Goal: Task Accomplishment & Management: Use online tool/utility

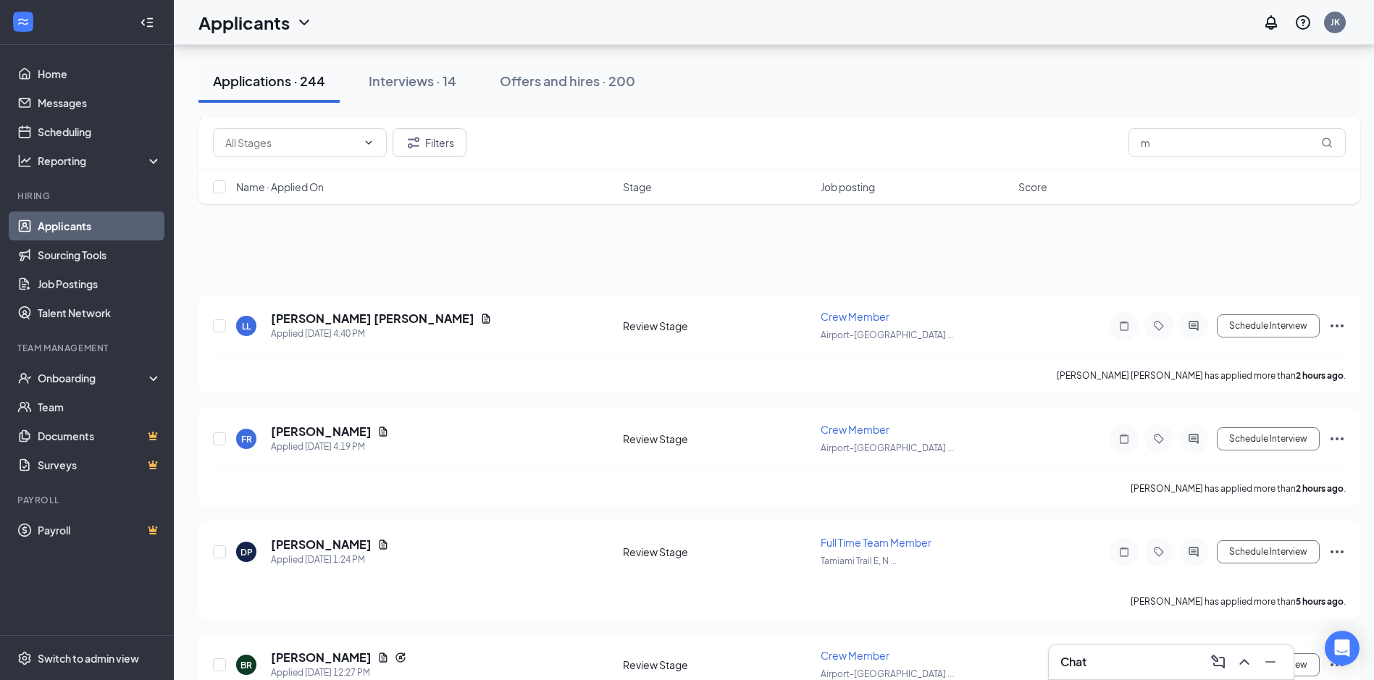
scroll to position [9981, 0]
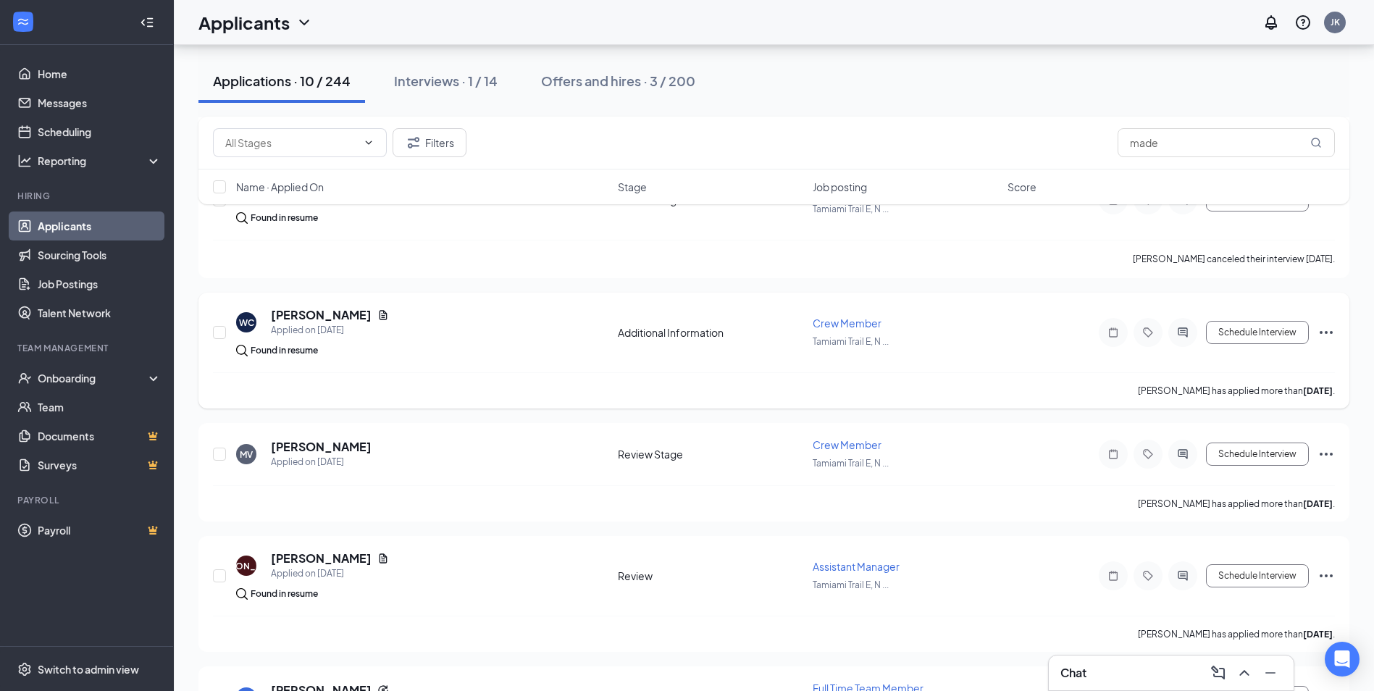
scroll to position [362, 0]
type input "made"
click at [1274, 451] on button "Schedule Interview" at bounding box center [1257, 452] width 103 height 23
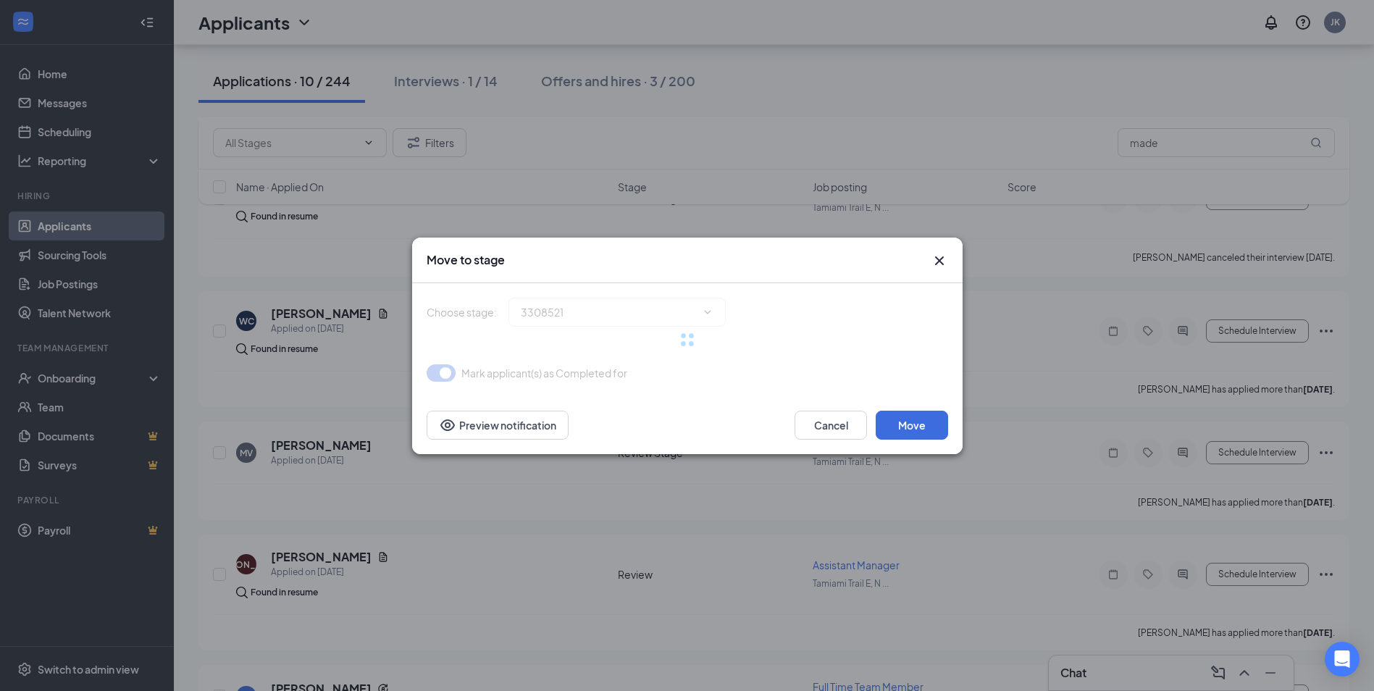
type input "Onsite Interview (next stage)"
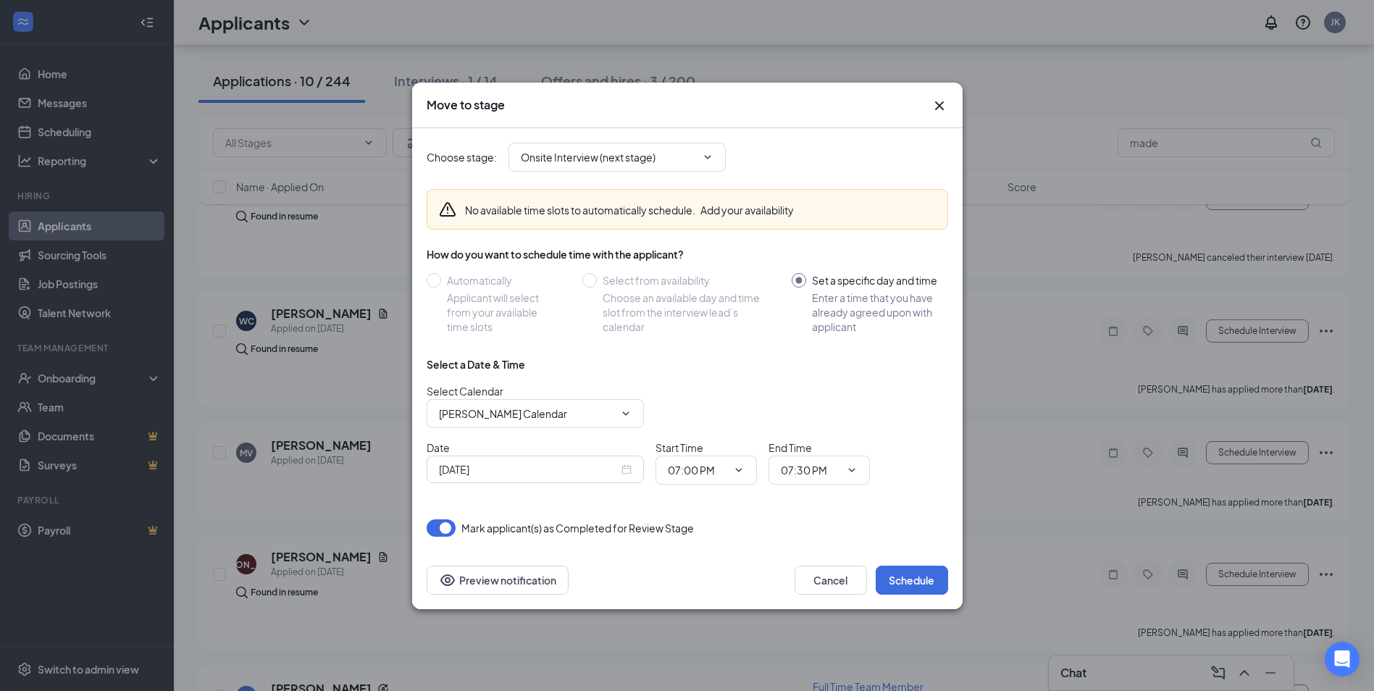
click at [585, 474] on input "[DATE]" at bounding box center [529, 469] width 180 height 16
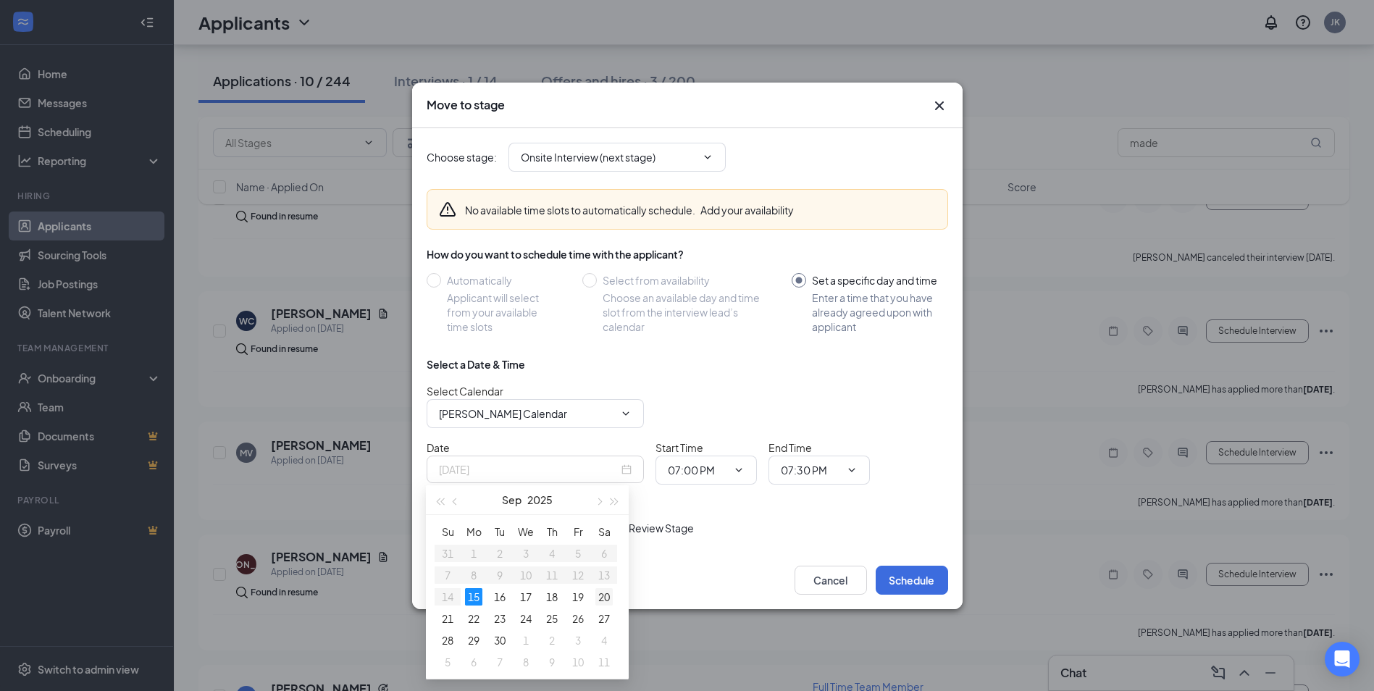
type input "[DATE]"
click at [604, 599] on div "20" at bounding box center [603, 596] width 17 height 17
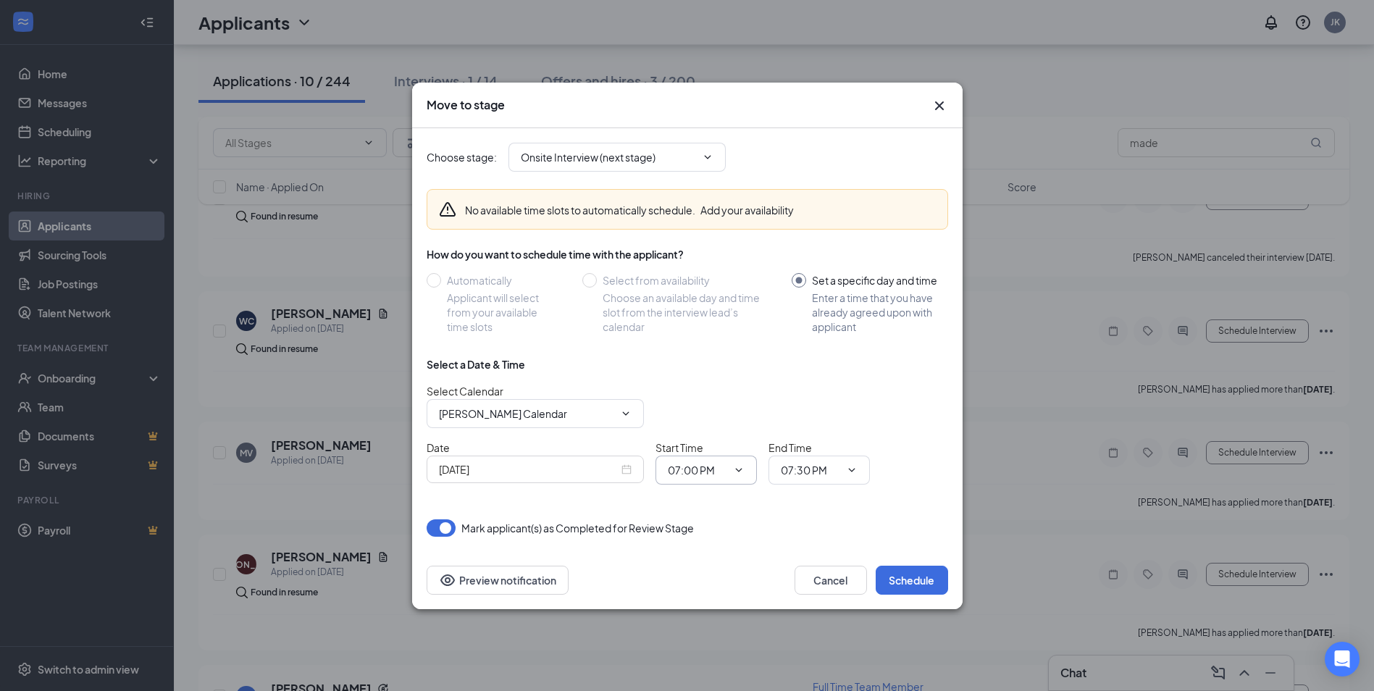
click at [733, 472] on icon "ChevronDown" at bounding box center [739, 470] width 12 height 12
click at [692, 472] on input "07:00 PM" at bounding box center [697, 470] width 59 height 16
click at [720, 321] on div "02:00 PM" at bounding box center [700, 314] width 43 height 16
type input "02:00 PM"
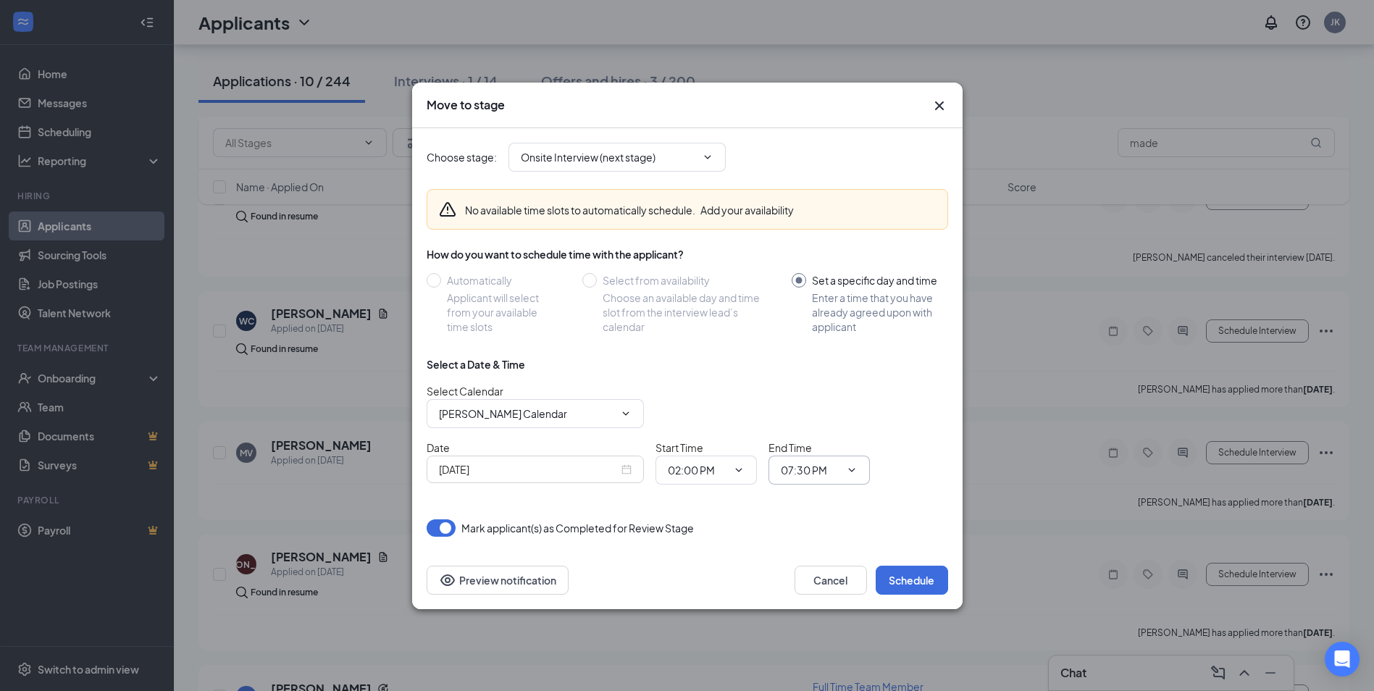
click at [796, 474] on input "07:30 PM" at bounding box center [810, 470] width 59 height 16
click at [826, 286] on div "02:15 PM" at bounding box center [831, 274] width 101 height 33
type input "02:15 PM"
click at [918, 579] on button "Schedule" at bounding box center [912, 580] width 72 height 29
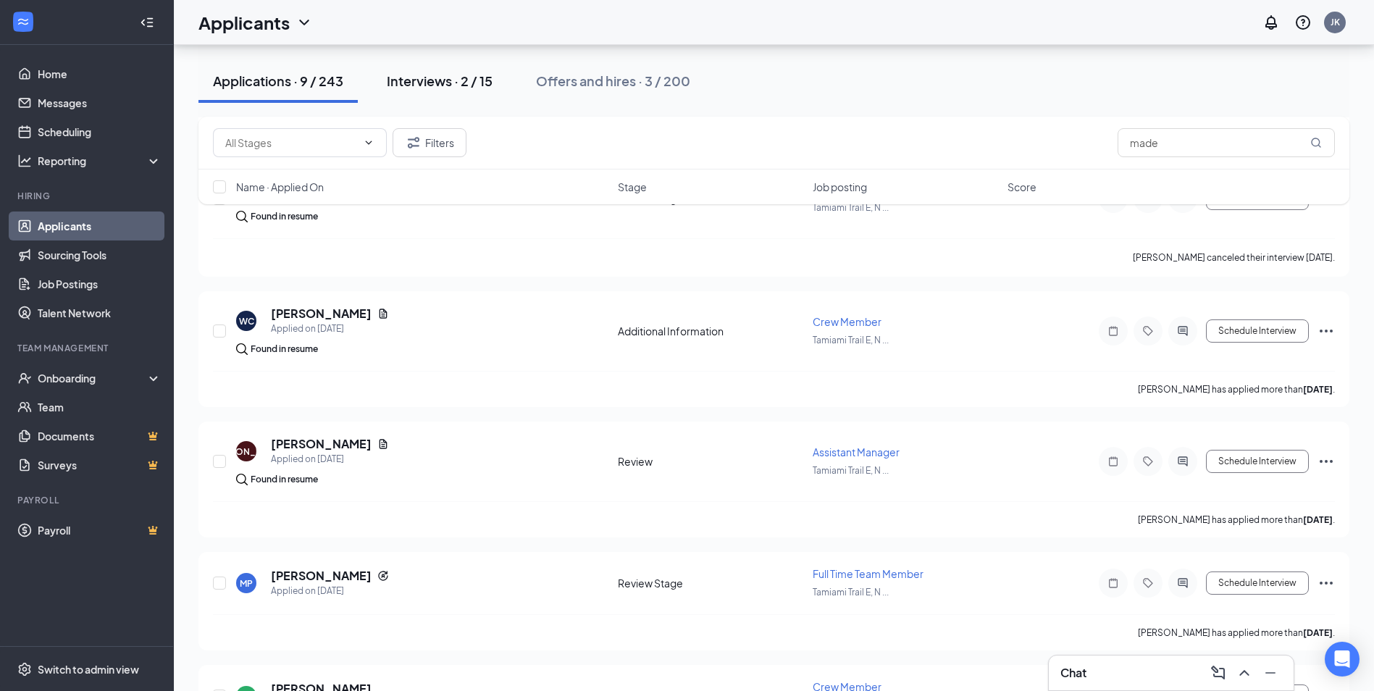
click at [468, 91] on button "Interviews · 2 / 15" at bounding box center [439, 80] width 135 height 43
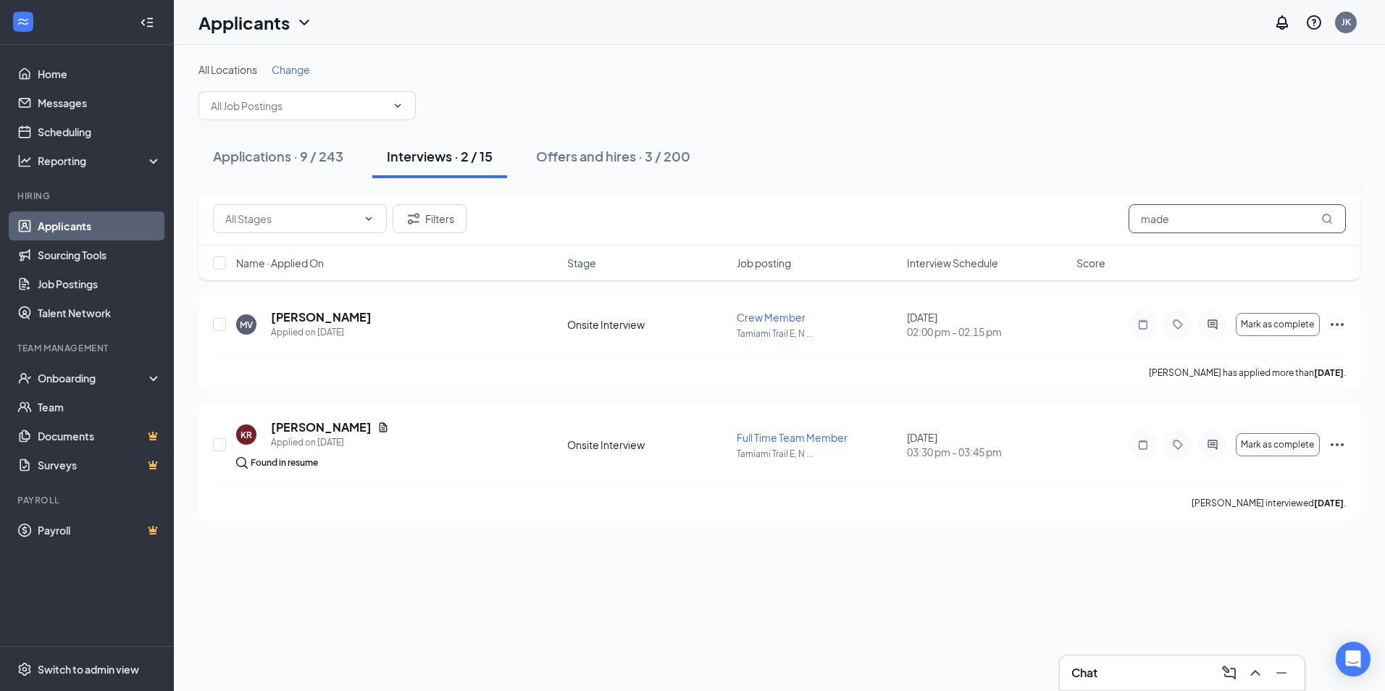
drag, startPoint x: 1205, startPoint y: 225, endPoint x: 925, endPoint y: 226, distance: 280.3
click at [925, 226] on div "Filters made" at bounding box center [779, 218] width 1133 height 29
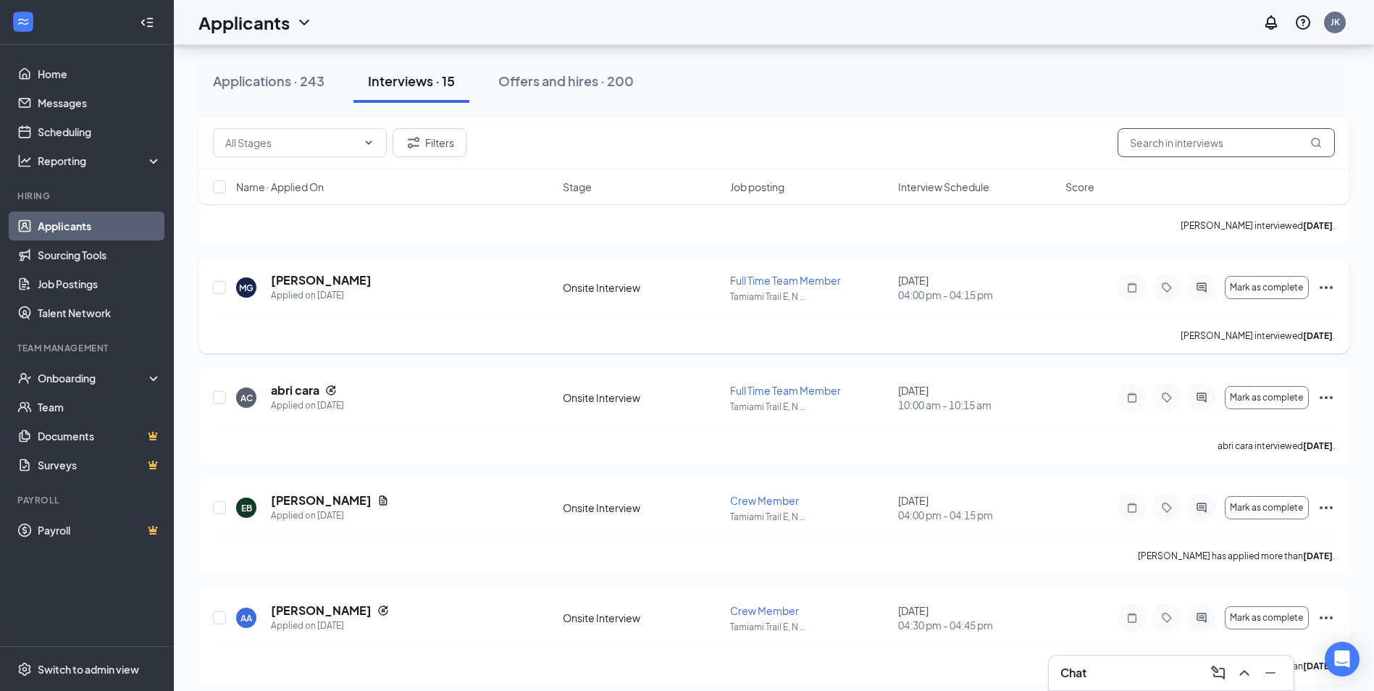
scroll to position [290, 0]
